Goal: Find specific page/section: Find specific page/section

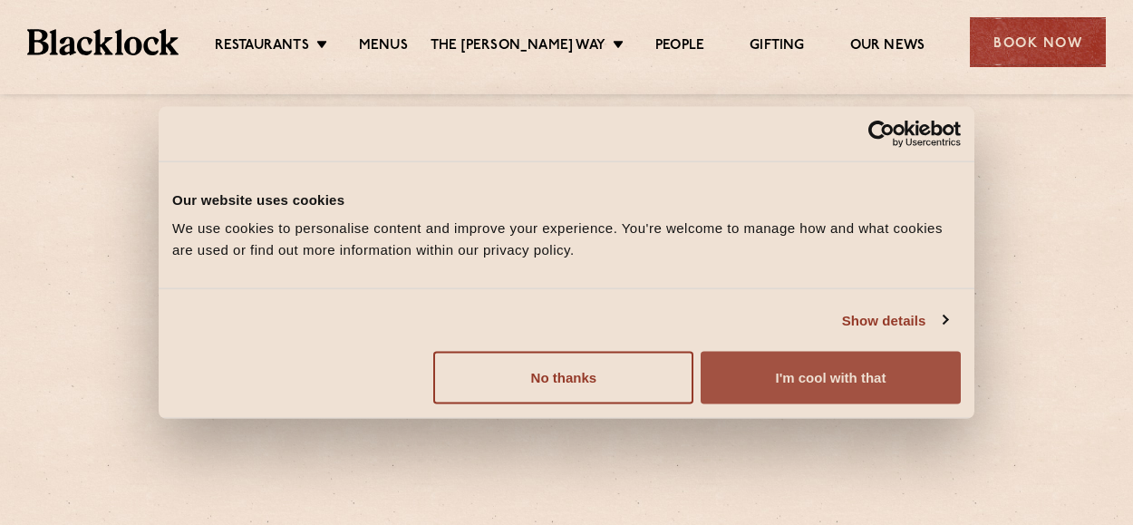
click at [784, 367] on button "I'm cool with that" at bounding box center [831, 378] width 260 height 53
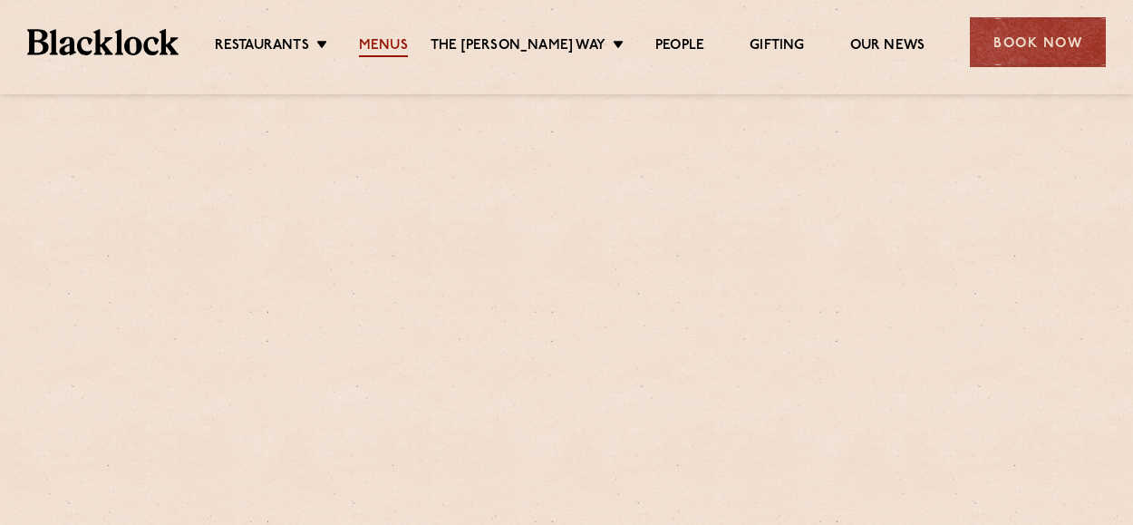
click at [402, 57] on link "Menus" at bounding box center [383, 47] width 49 height 20
click at [393, 57] on link "Menus" at bounding box center [383, 47] width 49 height 20
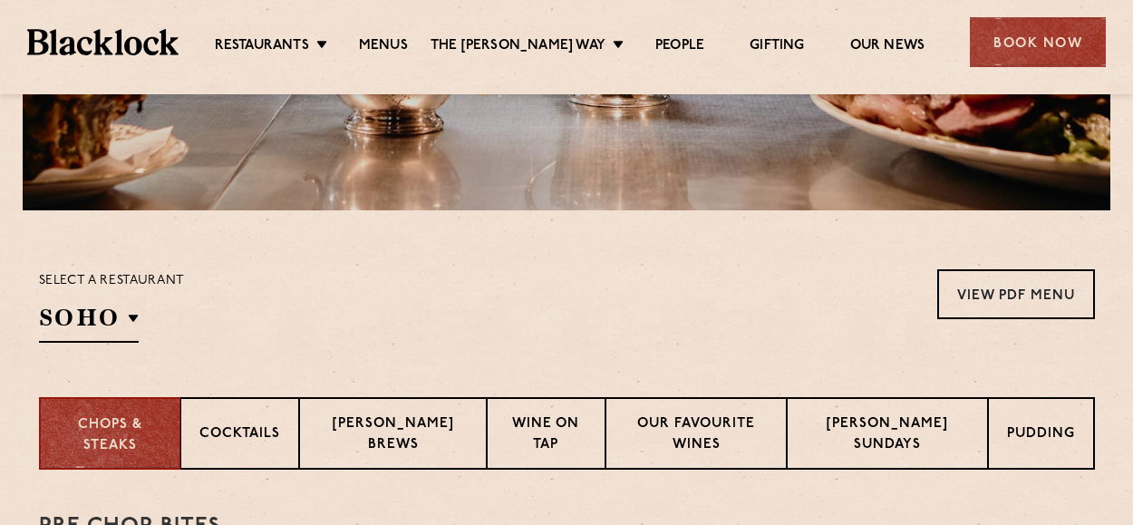
scroll to position [173, 0]
